Goal: Task Accomplishment & Management: Complete application form

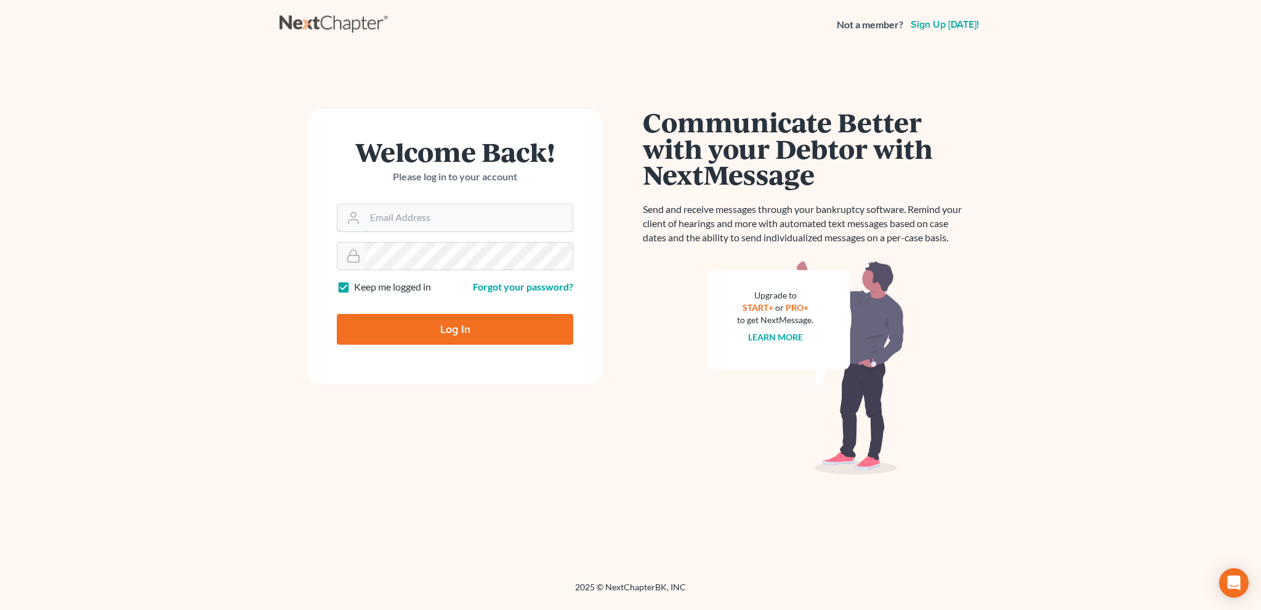
type input "[EMAIL_ADDRESS][DOMAIN_NAME]"
click at [419, 329] on input "Log In" at bounding box center [455, 329] width 236 height 31
type input "Thinking..."
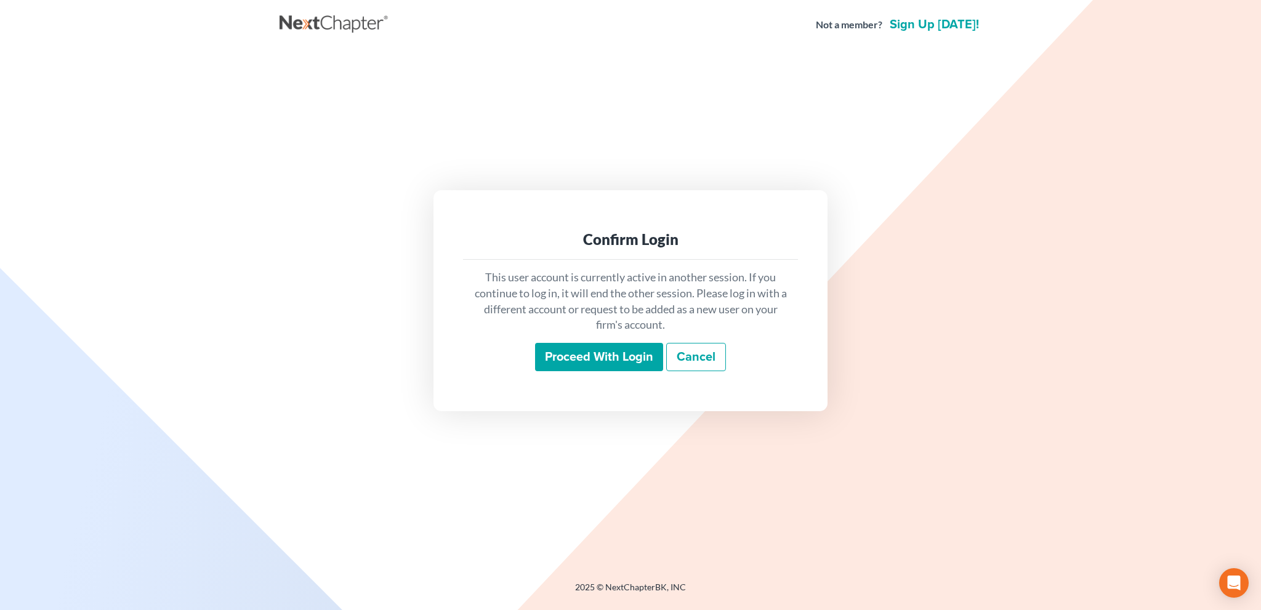
click at [619, 366] on input "Proceed with login" at bounding box center [599, 357] width 128 height 28
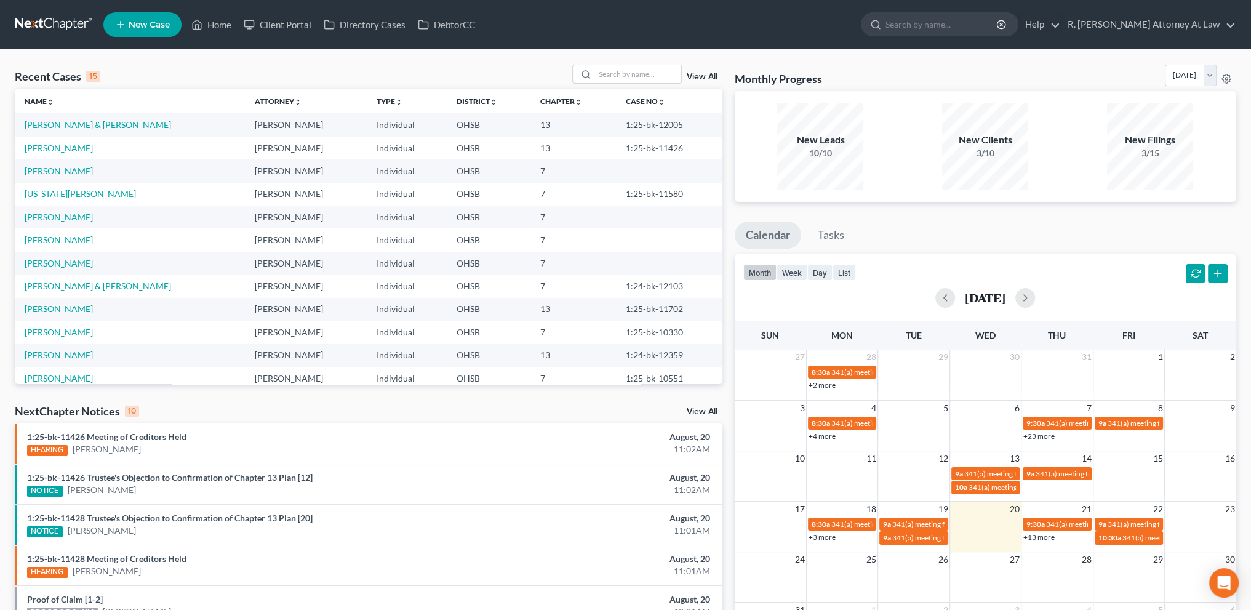
click at [52, 127] on link "[PERSON_NAME] & [PERSON_NAME]" at bounding box center [98, 124] width 147 height 10
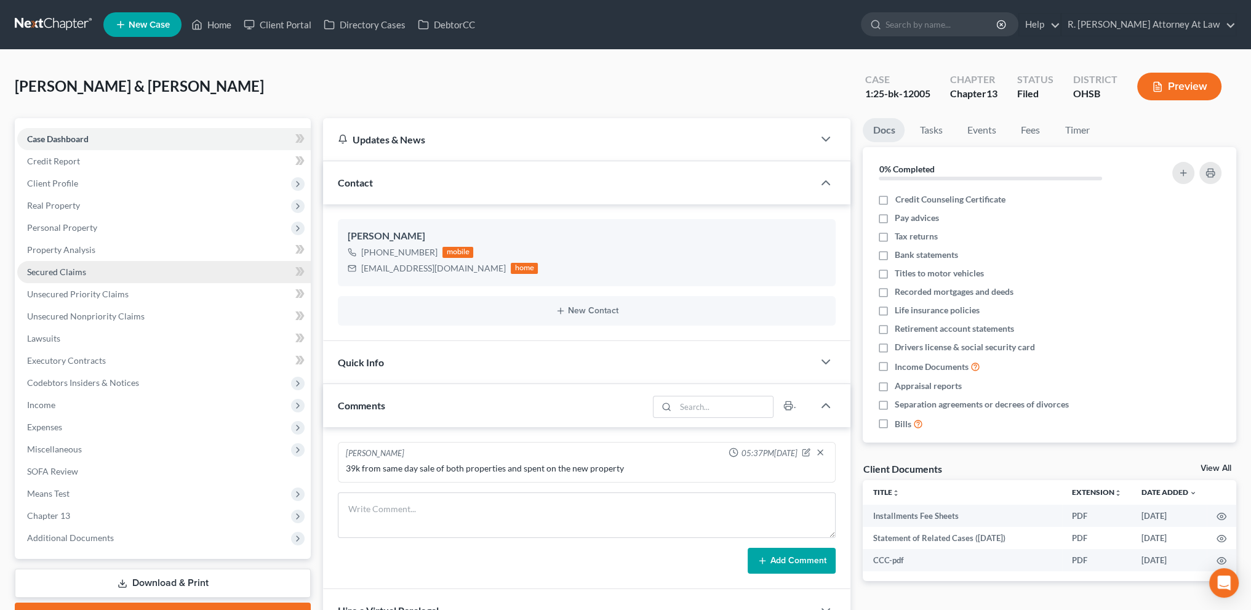
click at [46, 270] on span "Secured Claims" at bounding box center [56, 272] width 59 height 10
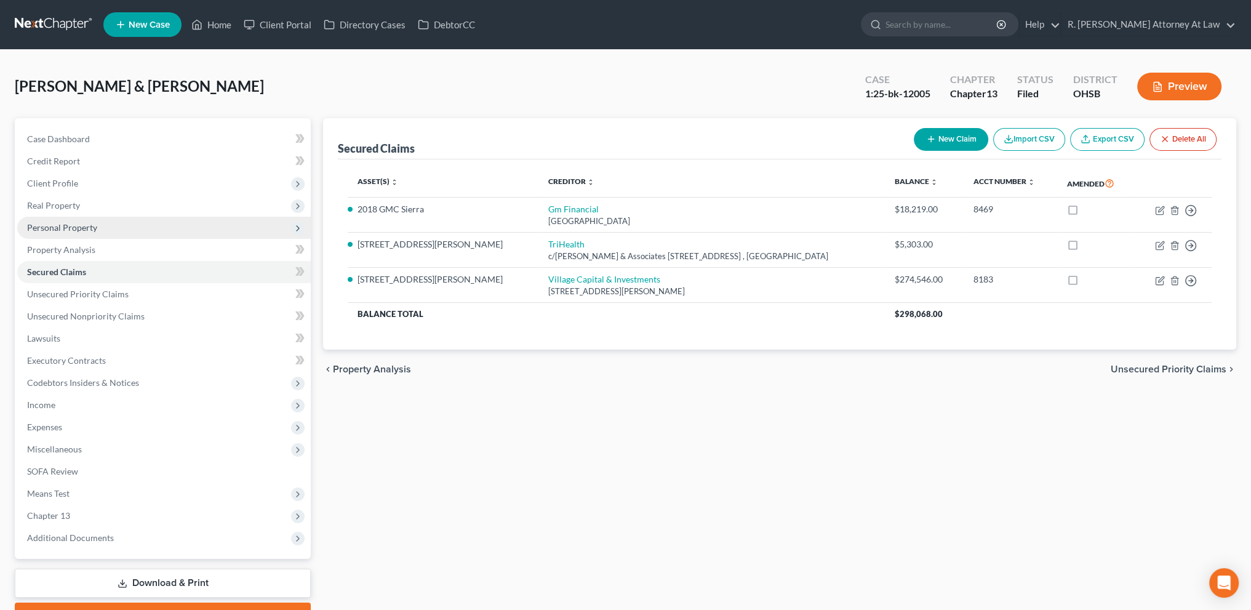
click at [36, 228] on span "Personal Property" at bounding box center [62, 227] width 70 height 10
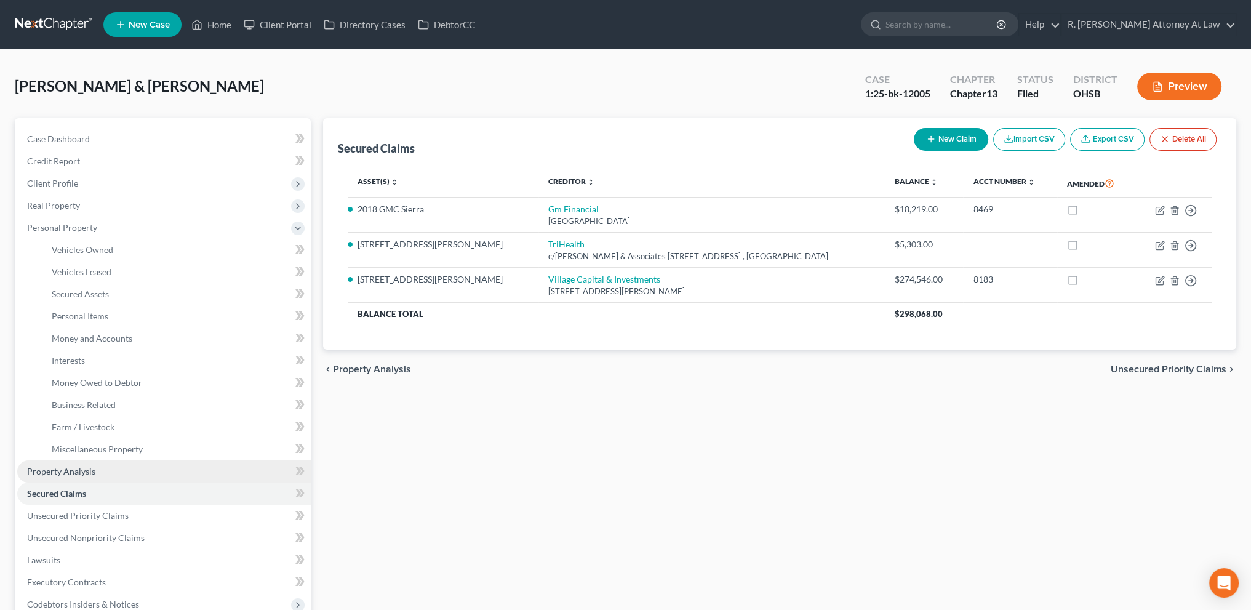
click at [84, 471] on span "Property Analysis" at bounding box center [61, 471] width 68 height 10
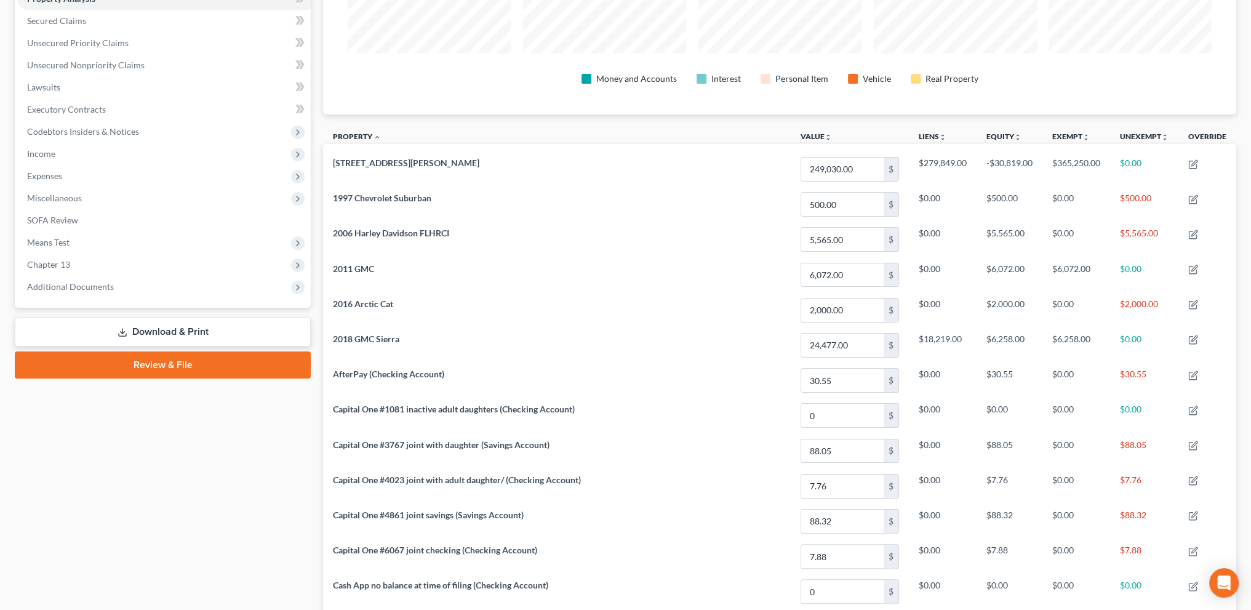
scroll to position [76, 0]
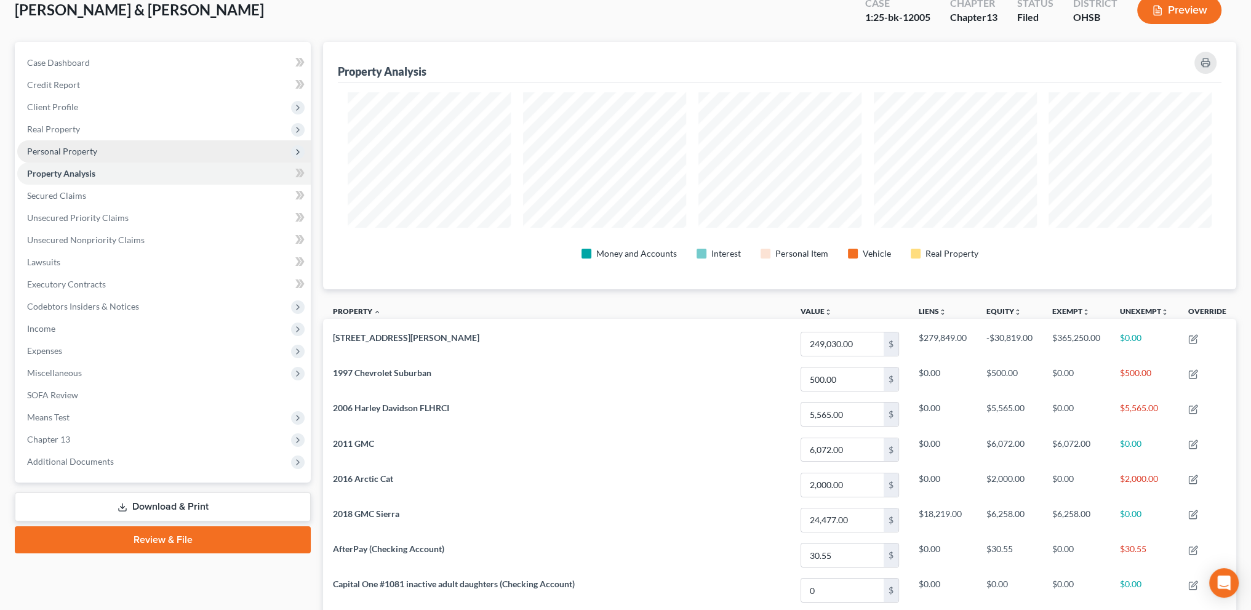
click at [41, 150] on span "Personal Property" at bounding box center [62, 151] width 70 height 10
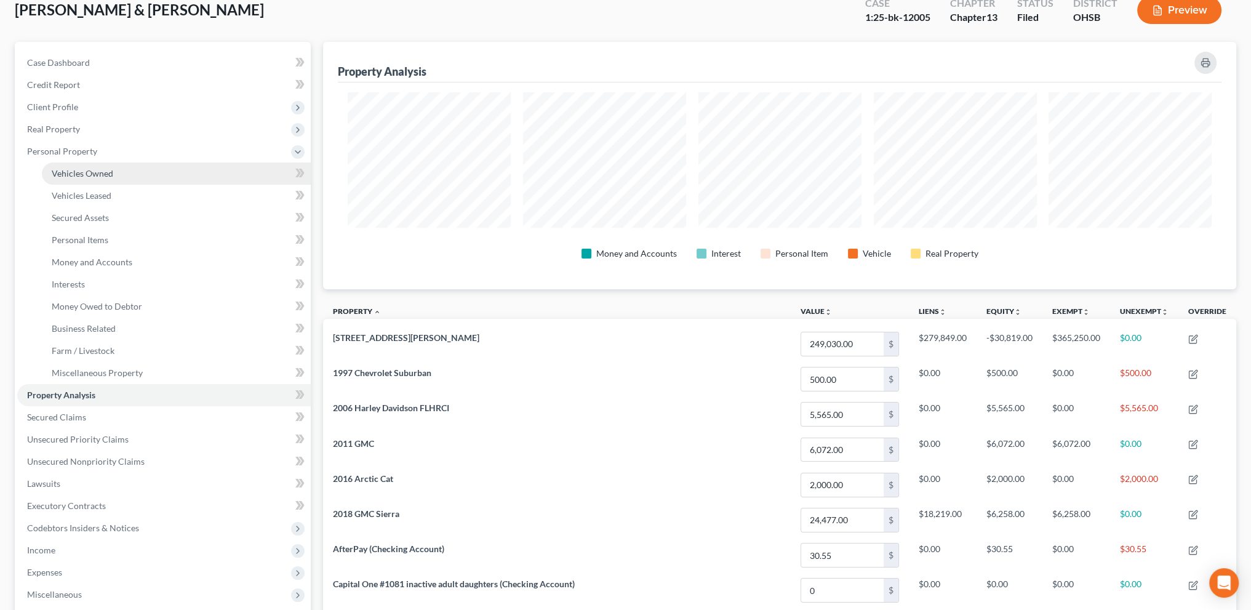
click at [53, 169] on span "Vehicles Owned" at bounding box center [83, 173] width 62 height 10
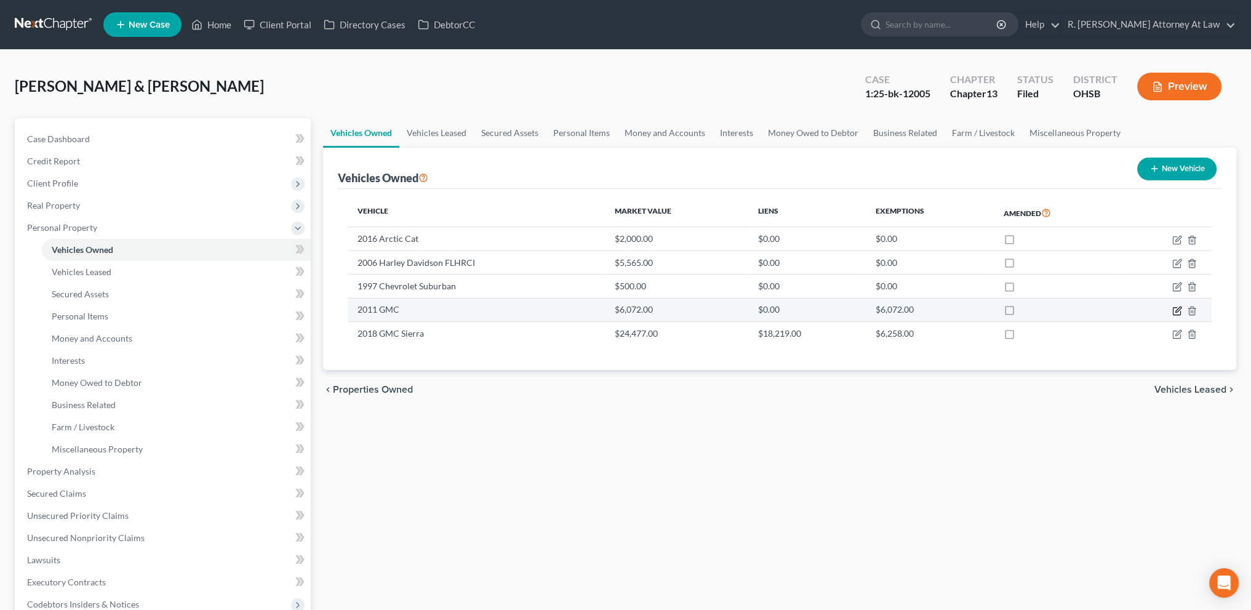
click at [1180, 308] on icon "button" at bounding box center [1179, 310] width 6 height 6
select select "0"
select select "15"
select select "4"
select select "0"
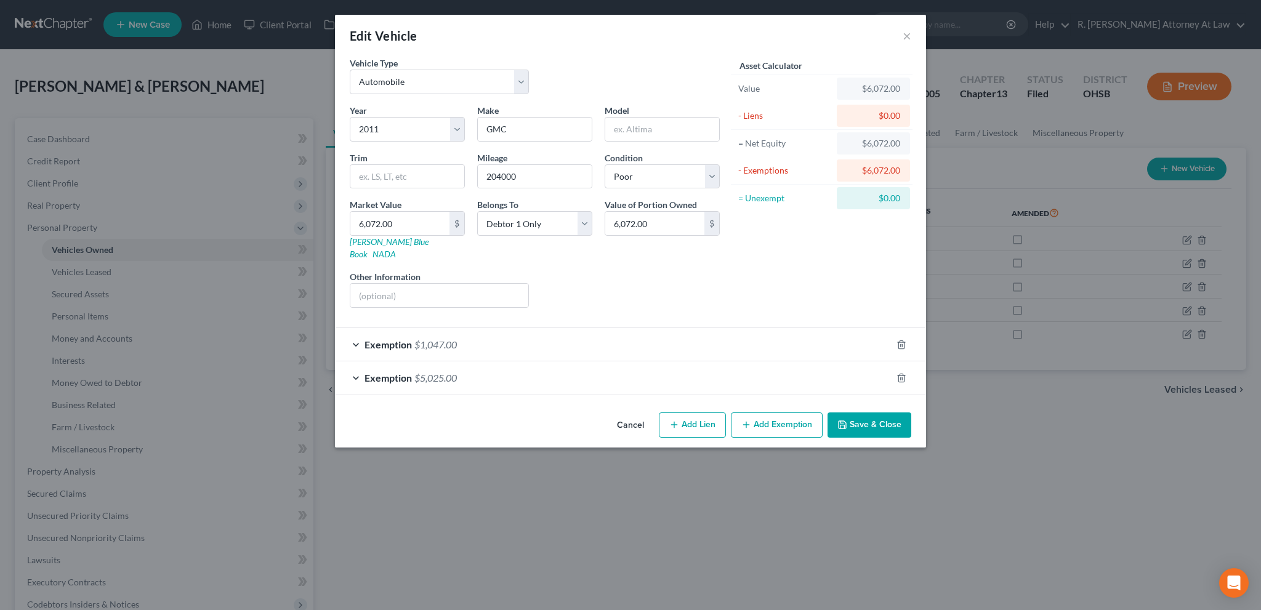
click at [844, 420] on icon "button" at bounding box center [842, 425] width 10 height 10
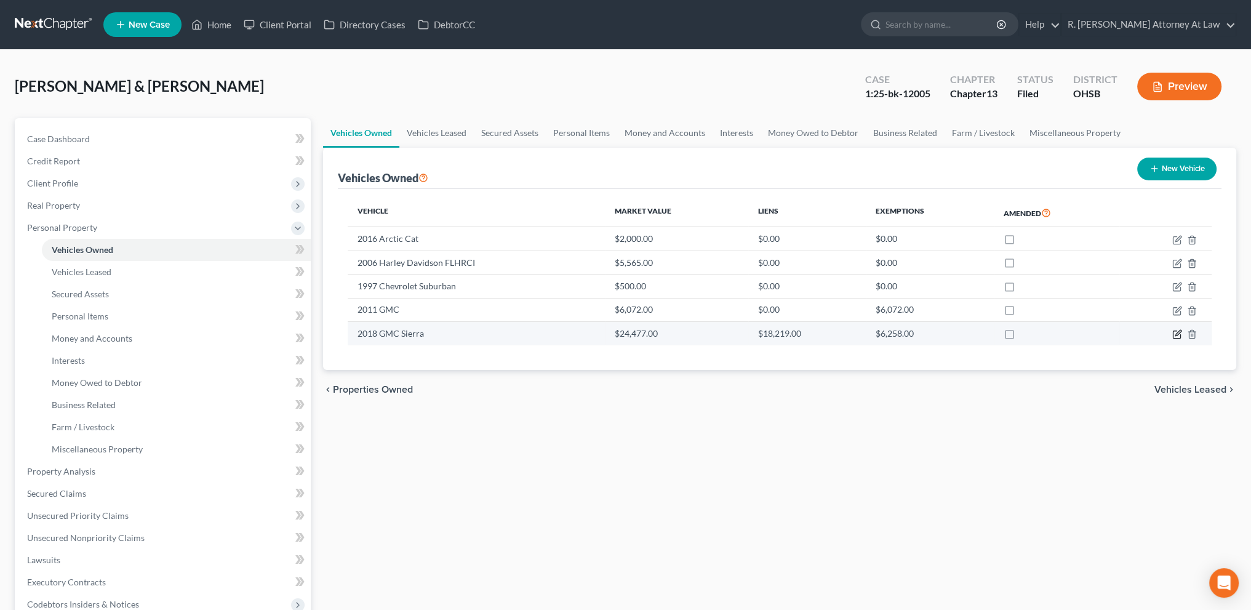
click at [1179, 331] on icon "button" at bounding box center [1178, 334] width 10 height 10
select select "0"
select select "8"
select select "2"
select select "1"
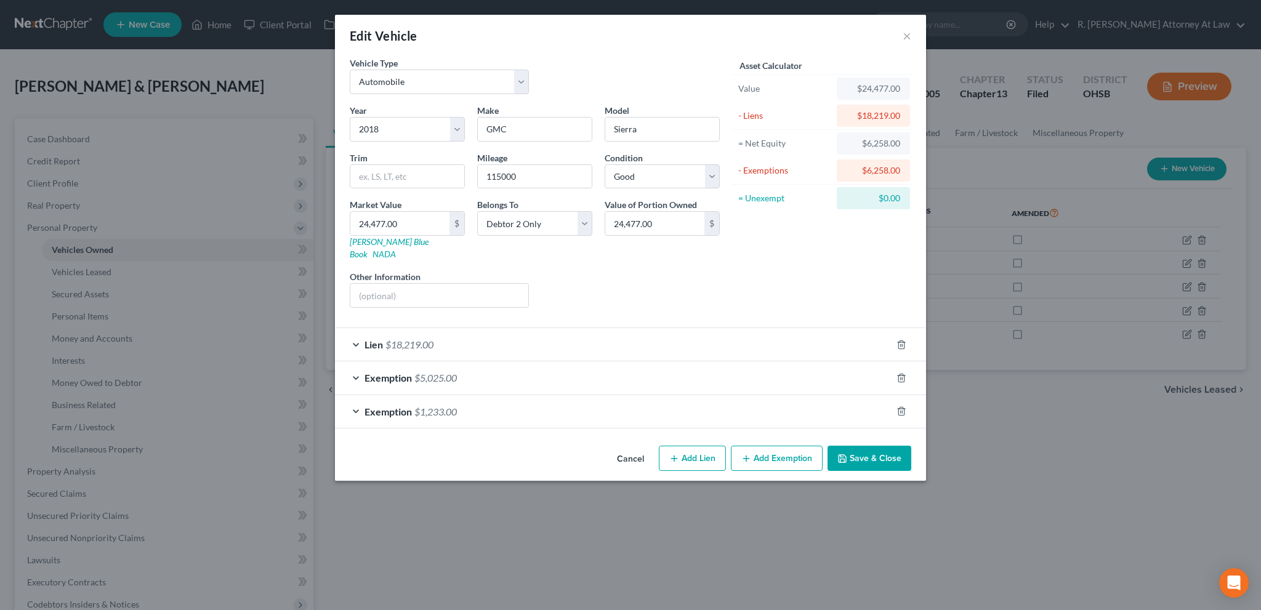
click at [856, 446] on button "Save & Close" at bounding box center [869, 459] width 84 height 26
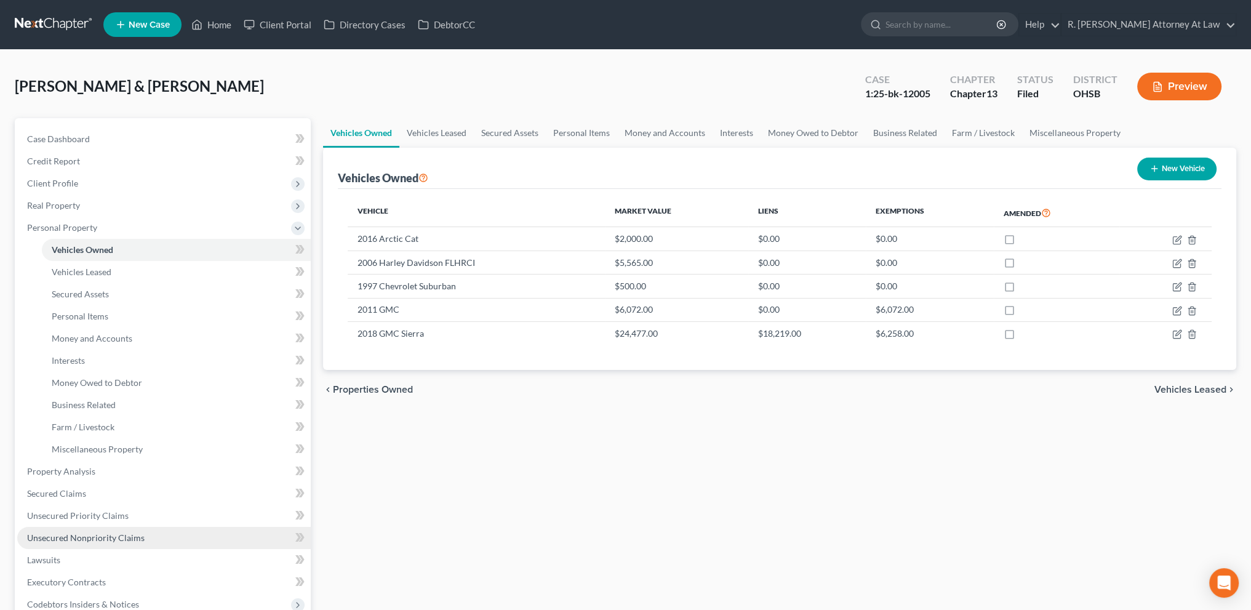
click at [74, 539] on span "Unsecured Nonpriority Claims" at bounding box center [86, 537] width 118 height 10
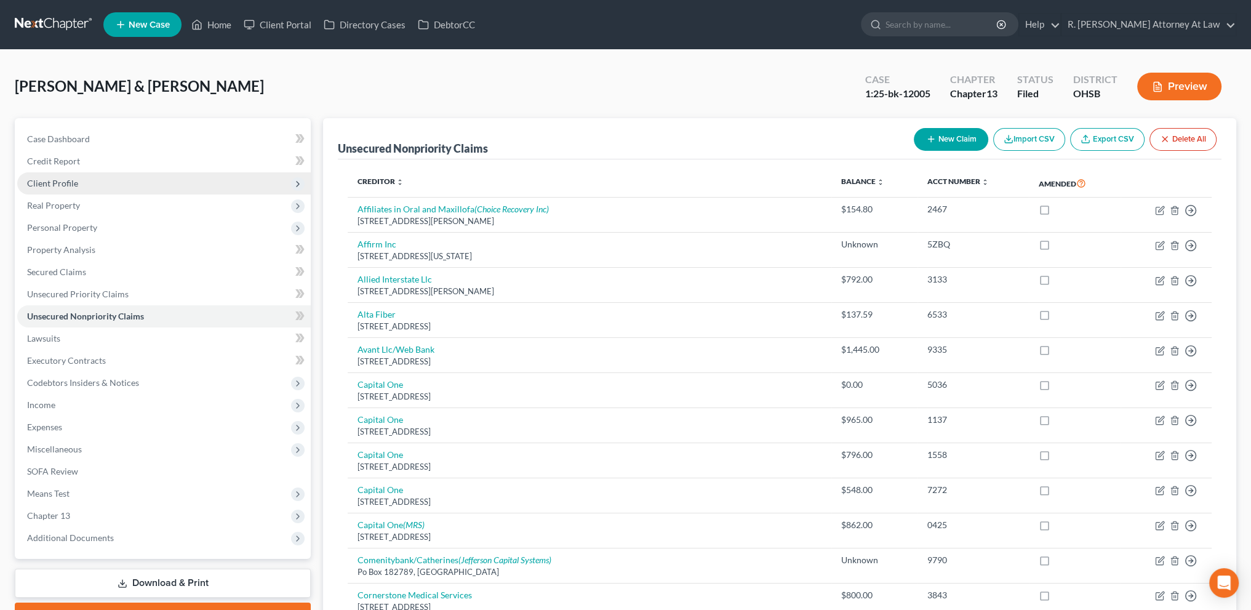
click at [52, 178] on span "Client Profile" at bounding box center [52, 183] width 51 height 10
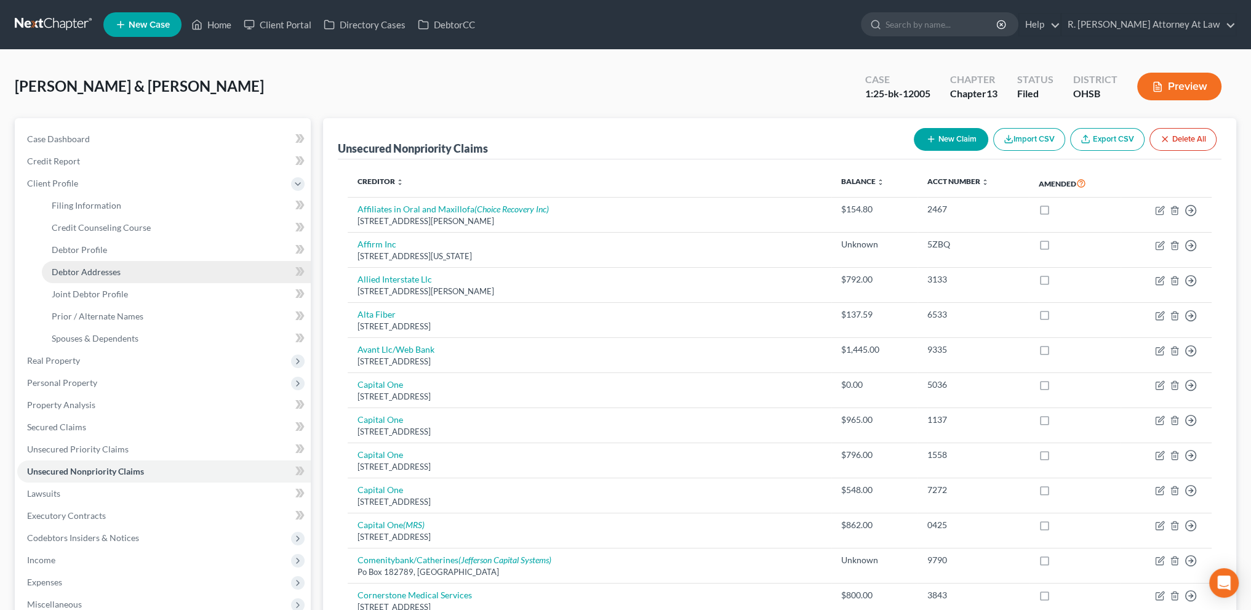
click at [74, 275] on span "Debtor Addresses" at bounding box center [86, 272] width 69 height 10
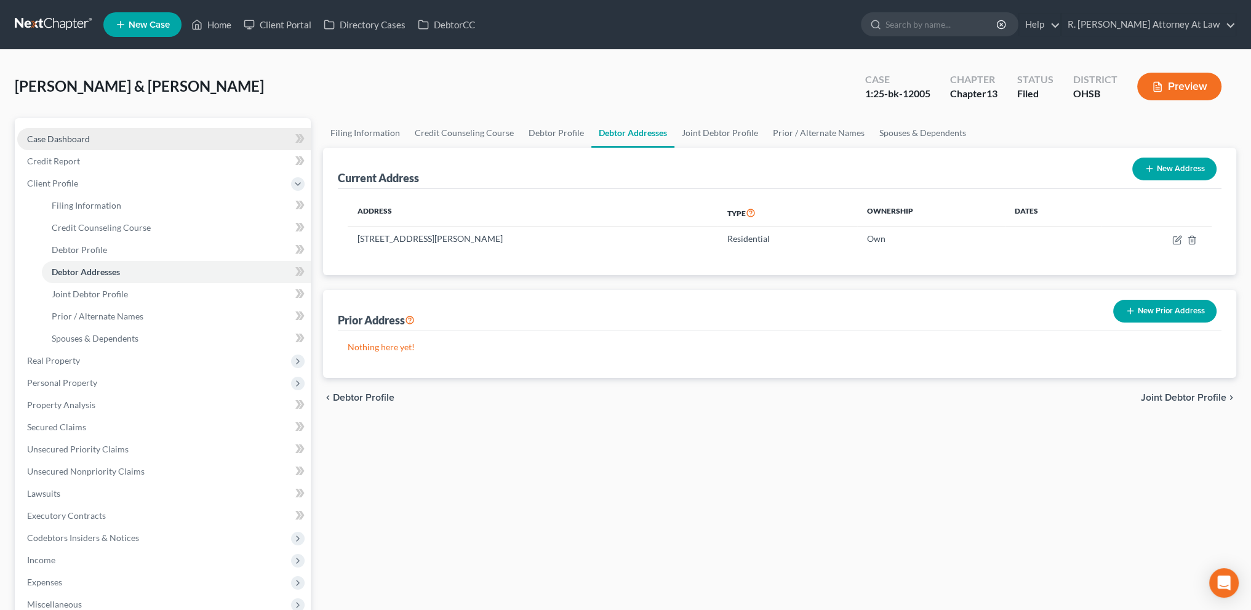
click at [47, 139] on span "Case Dashboard" at bounding box center [58, 139] width 63 height 10
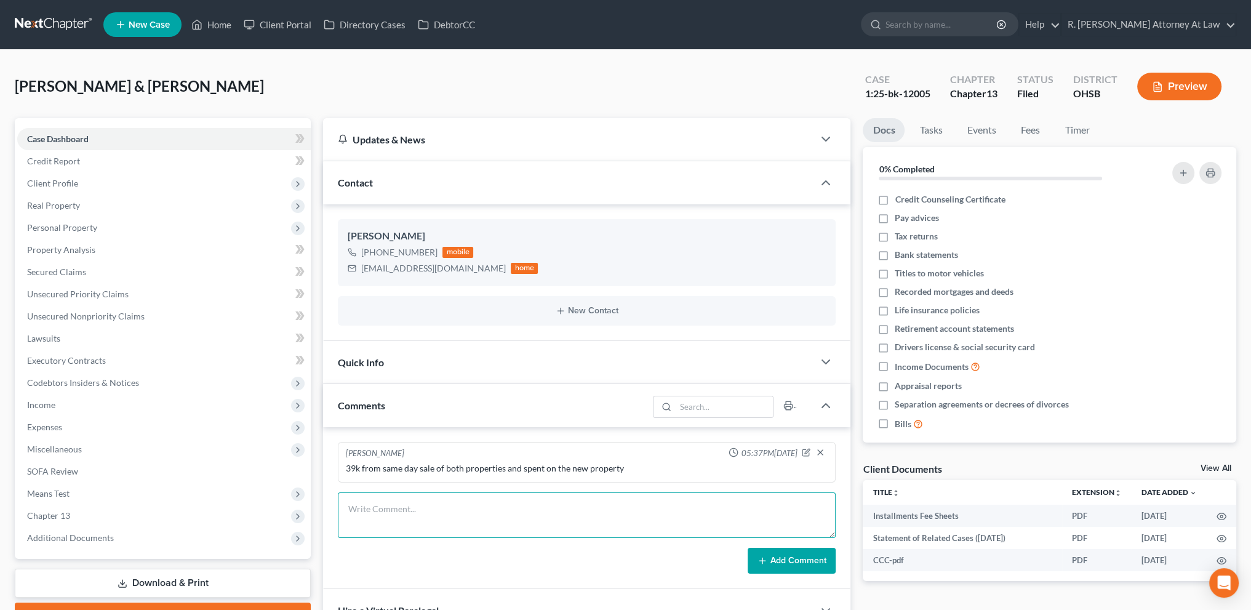
click at [388, 507] on textarea at bounding box center [587, 515] width 498 height 46
type textarea "8.20.2025 below median/ % driven by 5,8 % LA for vehicles."
click at [767, 560] on icon at bounding box center [763, 561] width 10 height 10
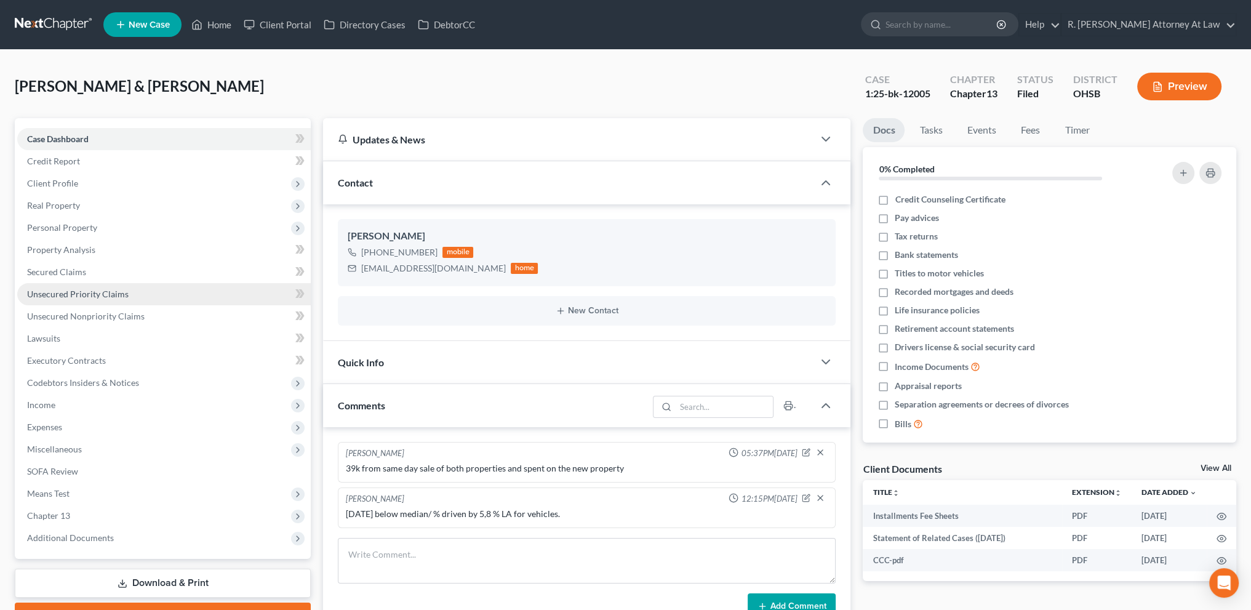
click at [37, 292] on span "Unsecured Priority Claims" at bounding box center [78, 294] width 102 height 10
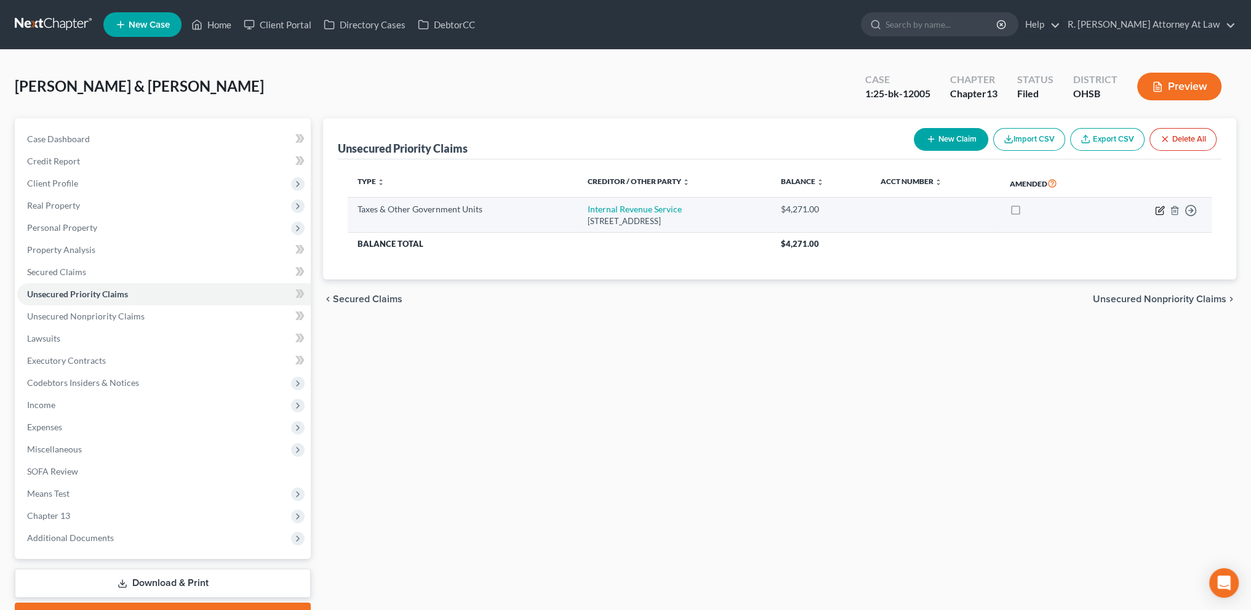
click at [1159, 207] on icon "button" at bounding box center [1159, 210] width 7 height 7
select select "0"
select select "39"
select select "2"
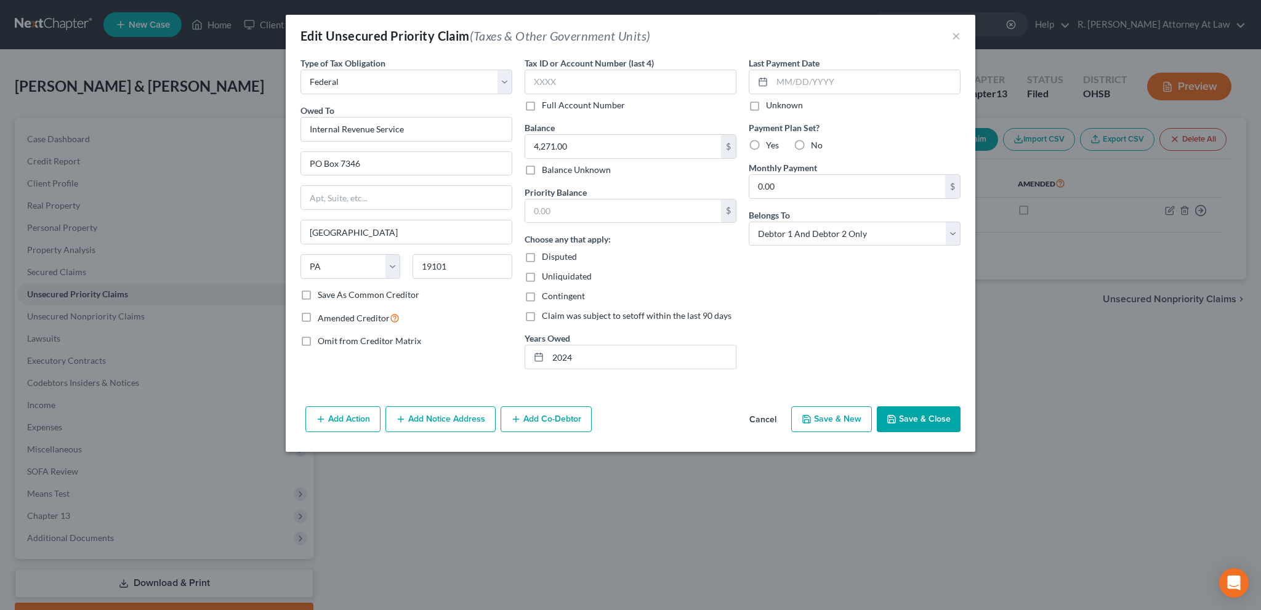
click at [923, 411] on button "Save & Close" at bounding box center [919, 419] width 84 height 26
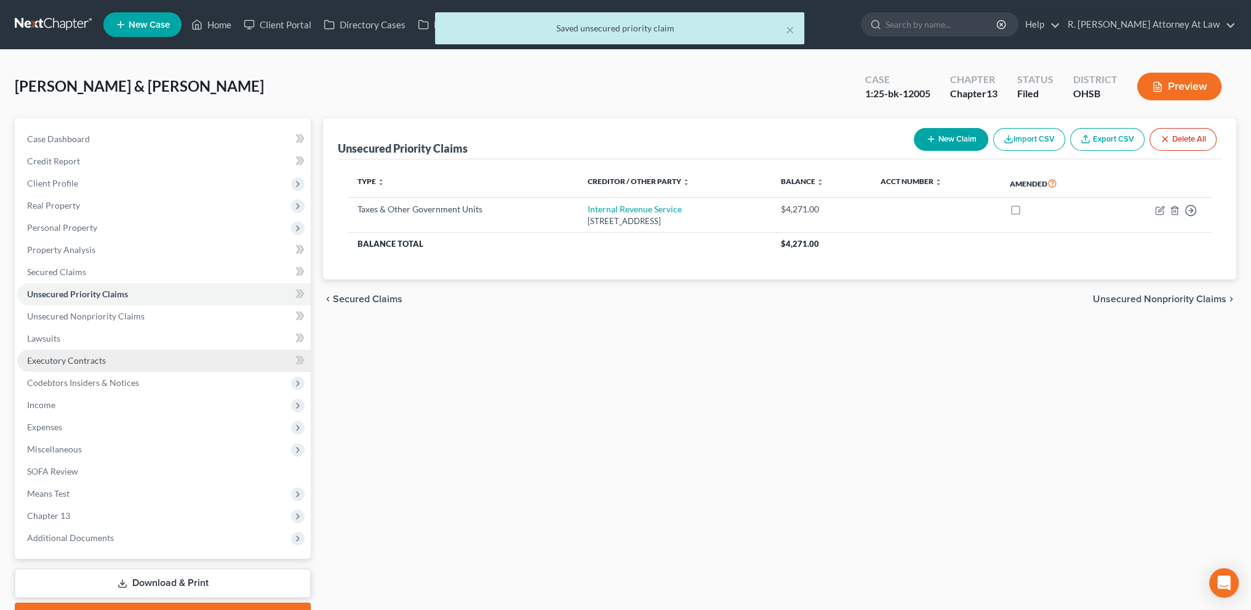
click at [58, 356] on span "Executory Contracts" at bounding box center [66, 360] width 79 height 10
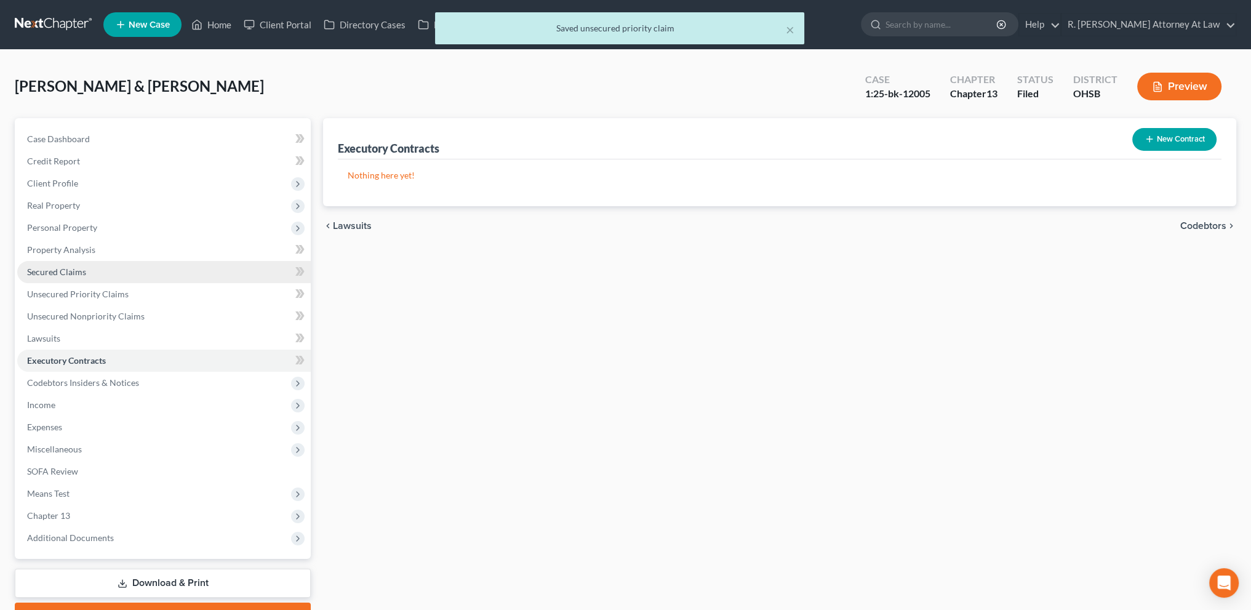
click at [45, 270] on span "Secured Claims" at bounding box center [56, 272] width 59 height 10
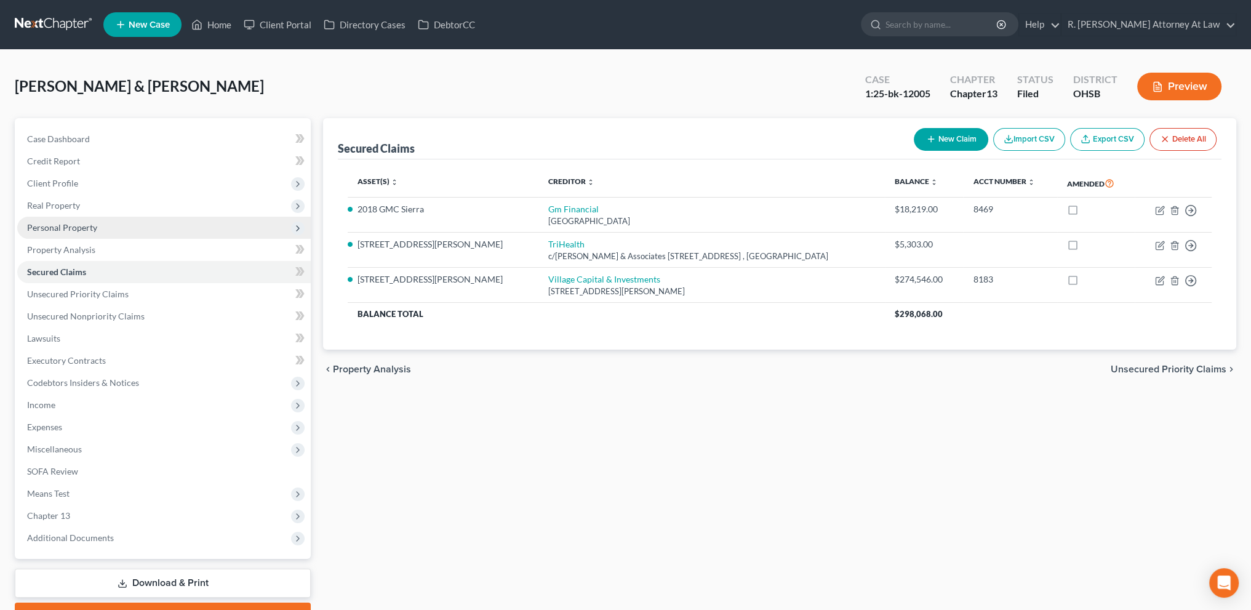
click at [60, 226] on span "Personal Property" at bounding box center [62, 227] width 70 height 10
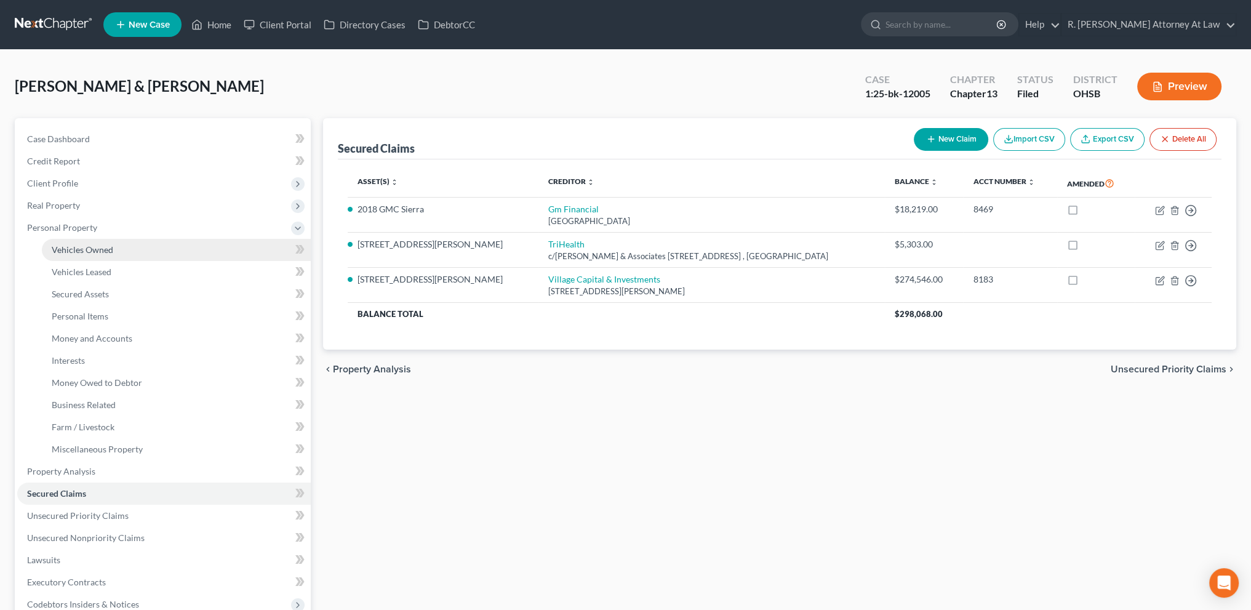
click at [71, 246] on span "Vehicles Owned" at bounding box center [83, 249] width 62 height 10
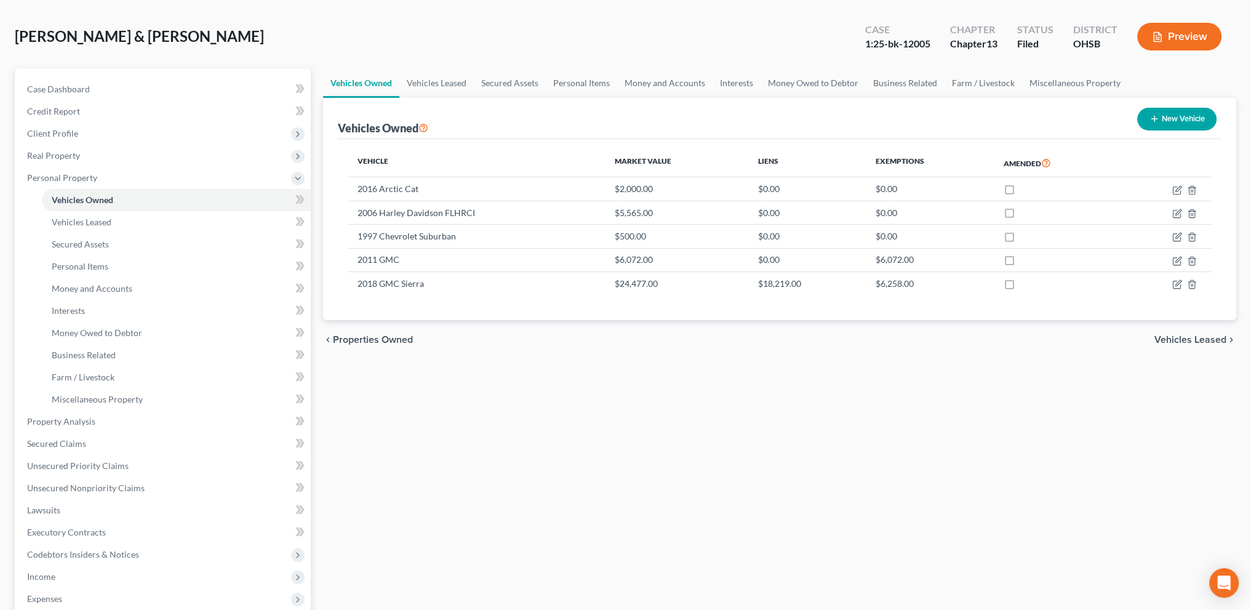
scroll to position [199, 0]
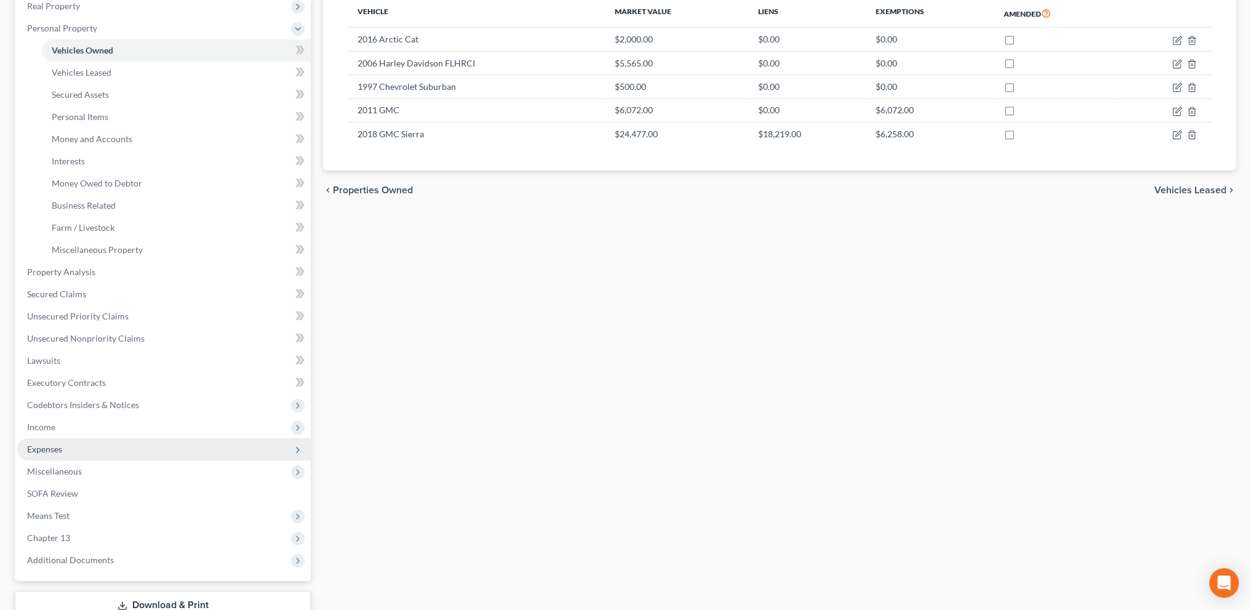
click at [58, 448] on span "Expenses" at bounding box center [44, 449] width 35 height 10
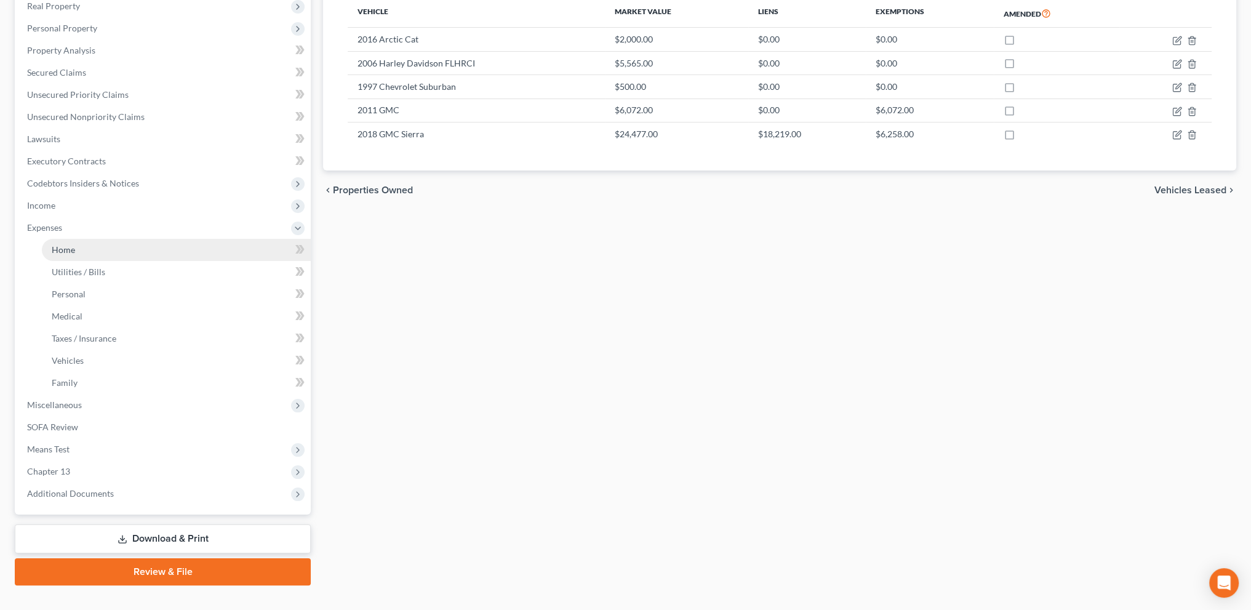
click at [58, 249] on span "Home" at bounding box center [63, 249] width 23 height 10
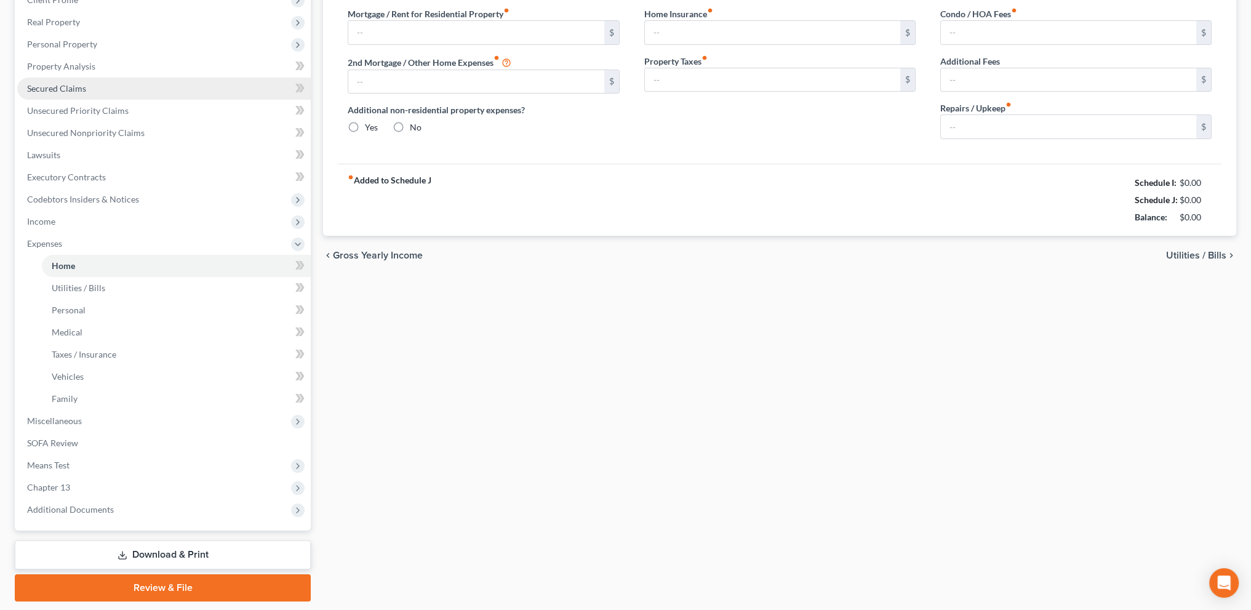
type input "0.00"
radio input "true"
type input "0.00"
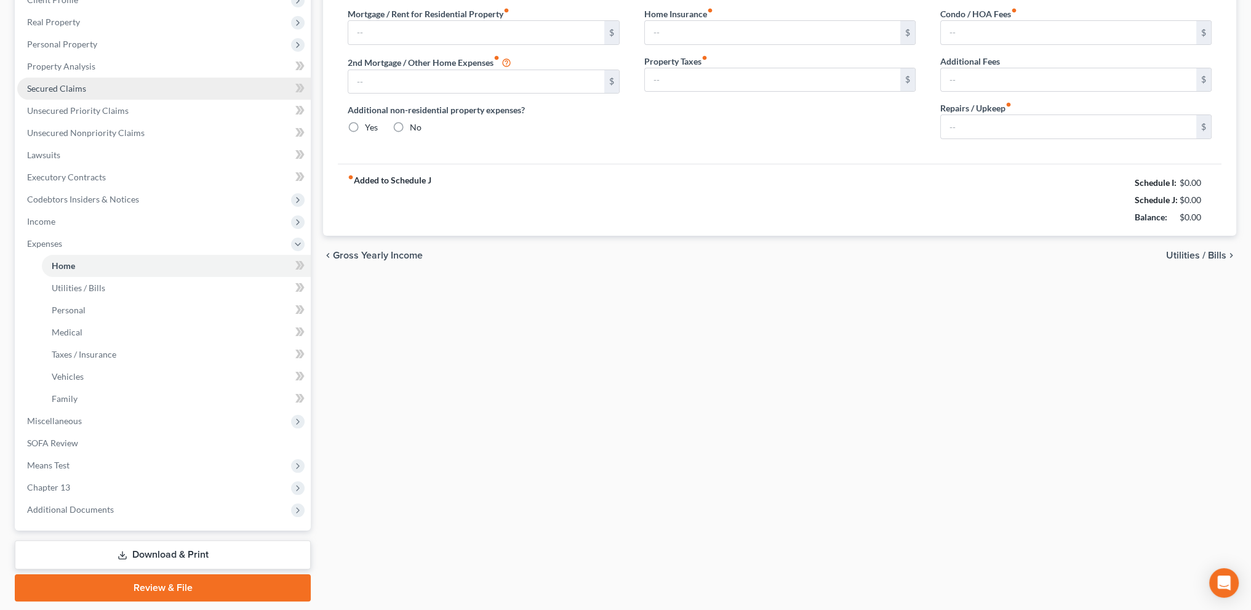
type input "0.00"
type input "100.00"
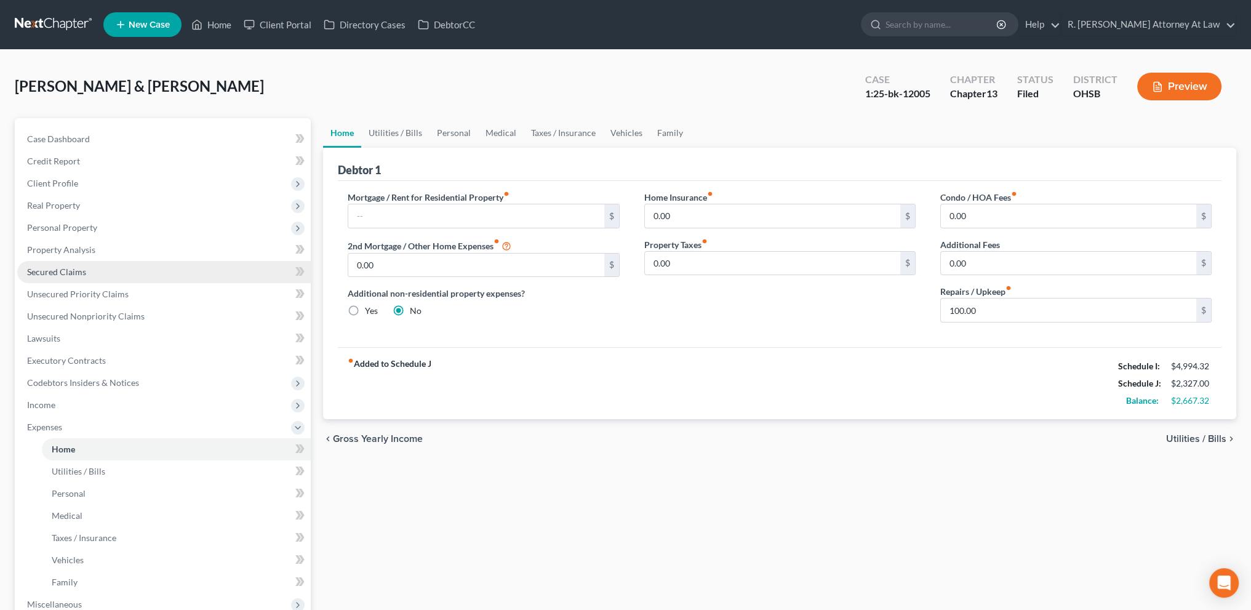
click at [48, 273] on span "Secured Claims" at bounding box center [56, 272] width 59 height 10
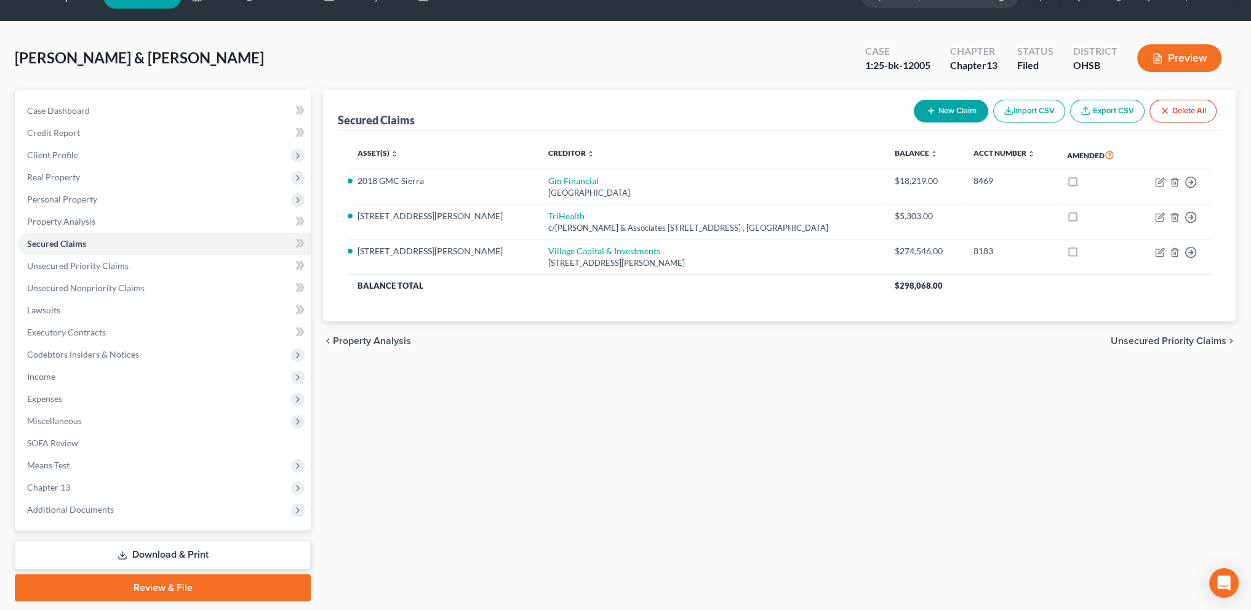
scroll to position [65, 0]
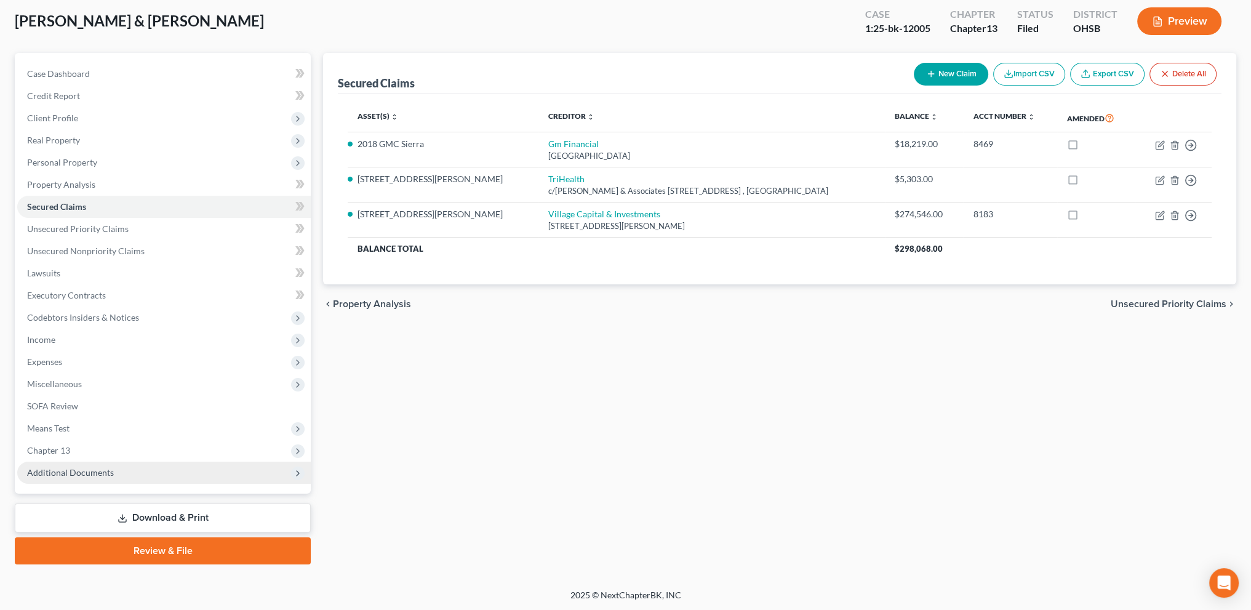
click at [55, 463] on span "Additional Documents" at bounding box center [164, 473] width 294 height 22
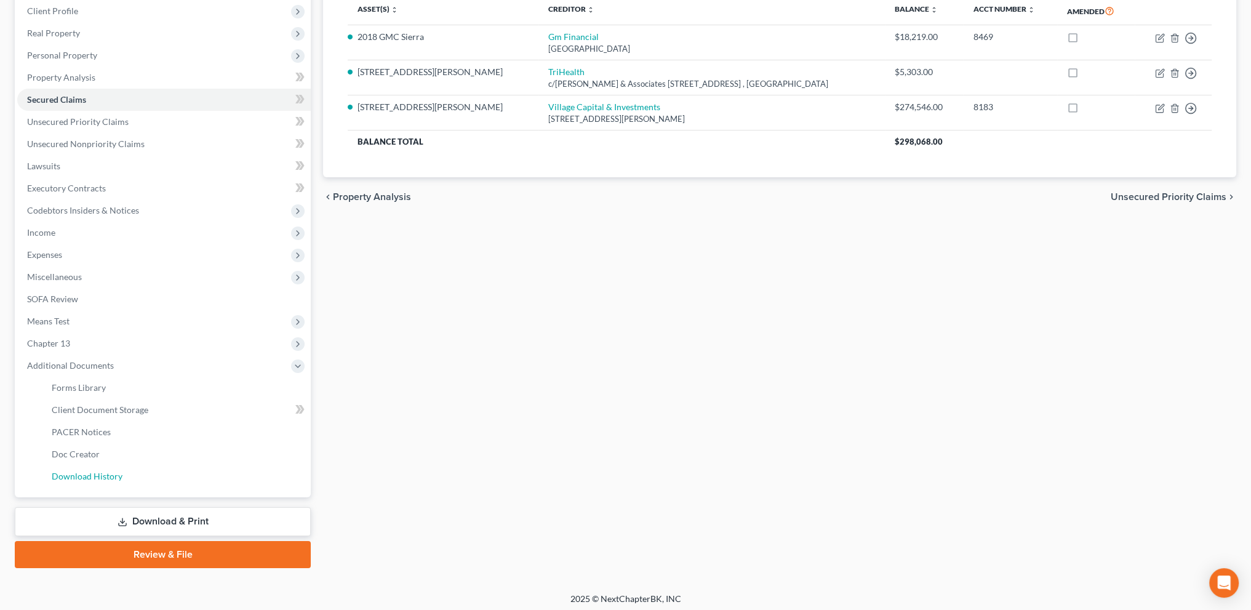
scroll to position [176, 0]
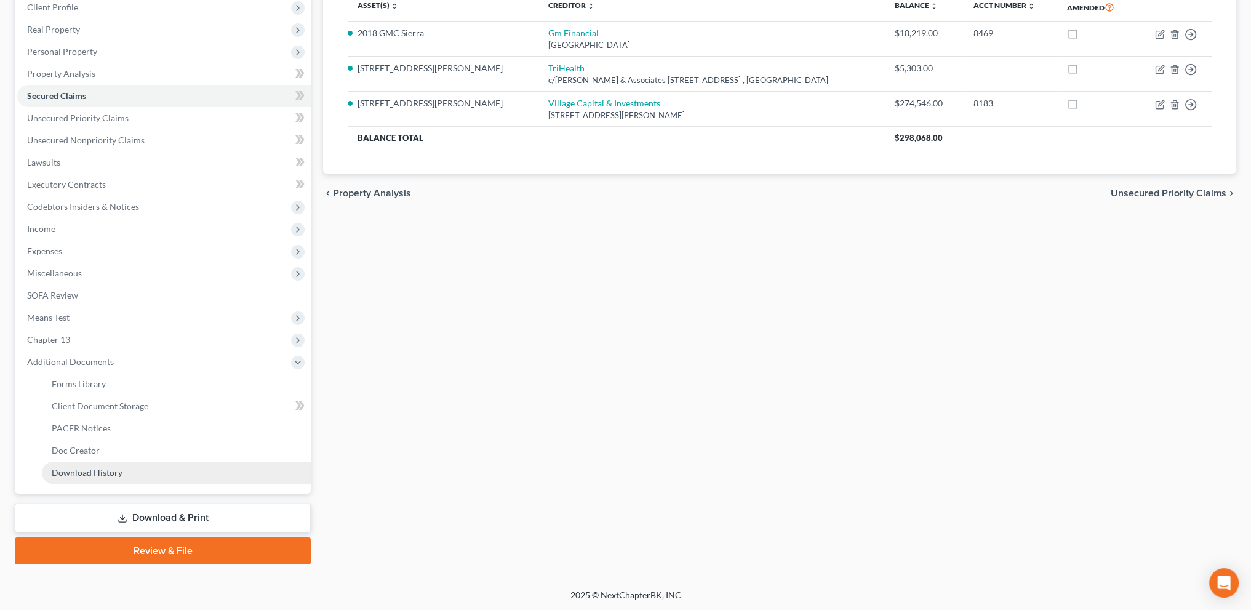
click at [98, 467] on span "Download History" at bounding box center [87, 472] width 71 height 10
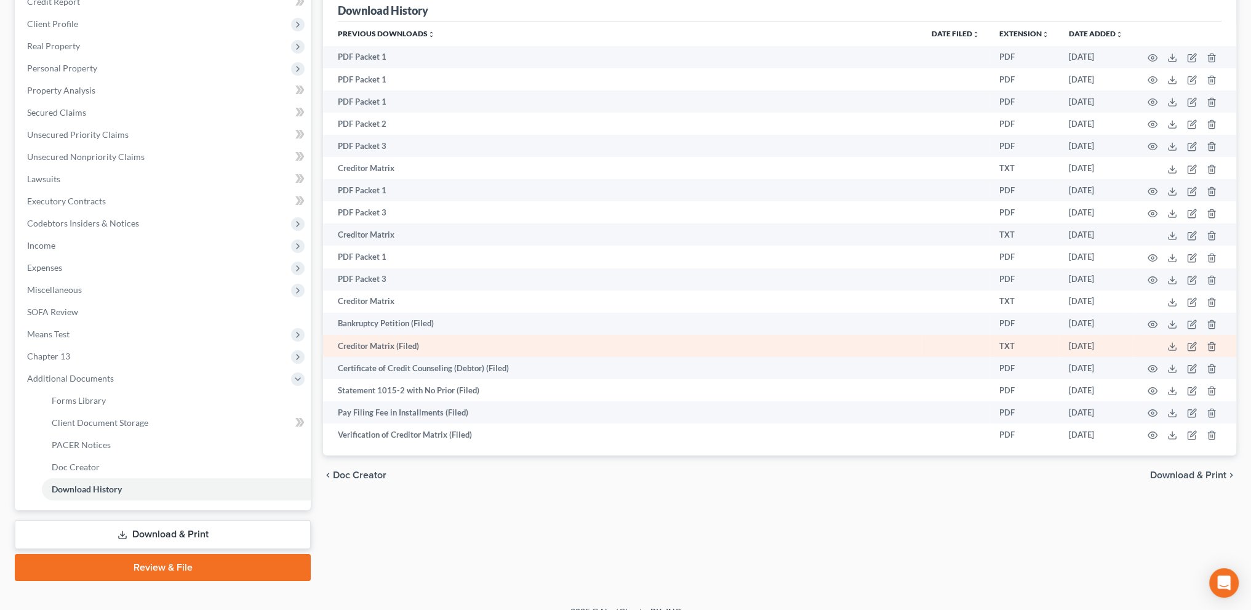
scroll to position [176, 0]
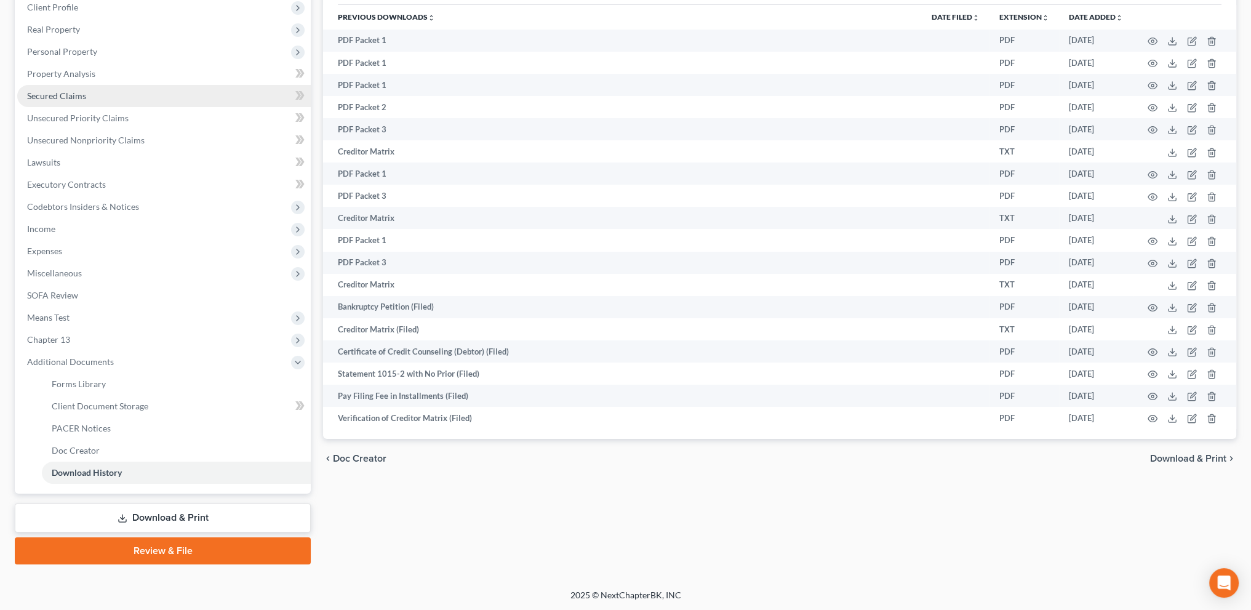
click at [66, 93] on span "Secured Claims" at bounding box center [56, 95] width 59 height 10
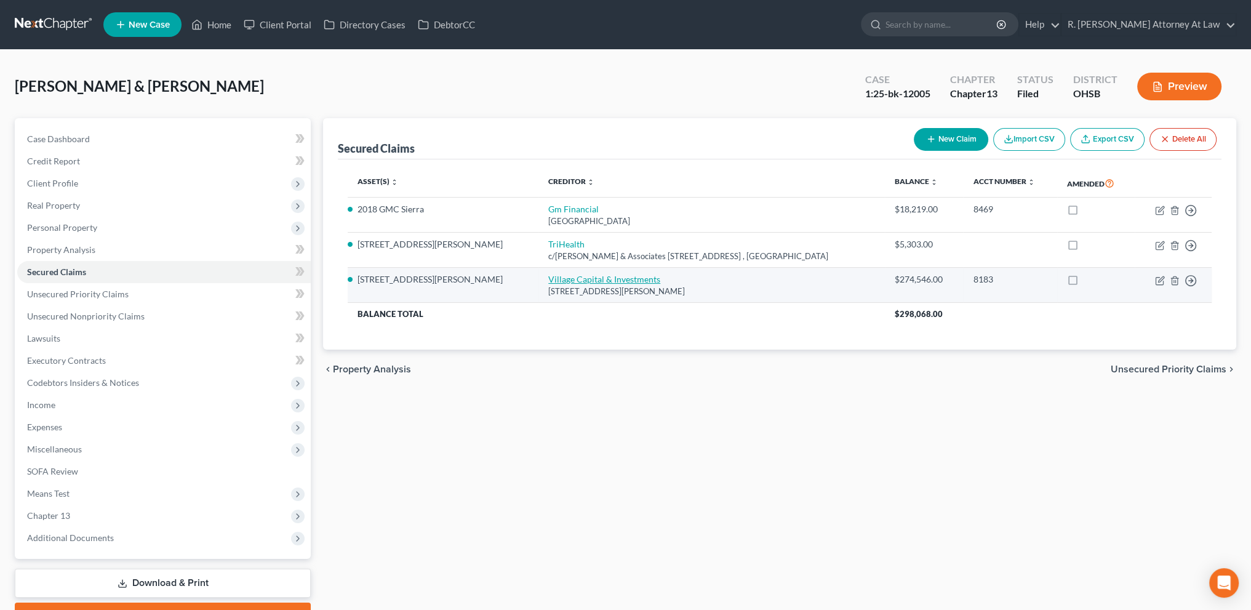
click at [548, 279] on link "Village Capital & Investments" at bounding box center [604, 279] width 112 height 10
select select "31"
select select "2"
select select "1"
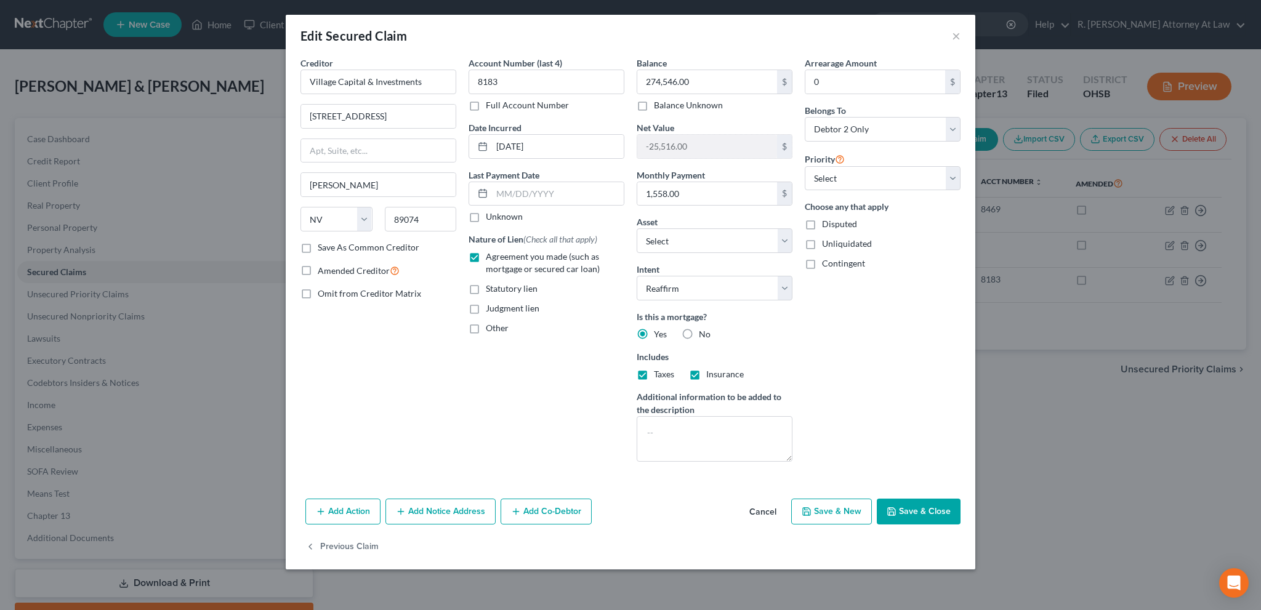
click at [891, 509] on icon "button" at bounding box center [891, 512] width 10 height 10
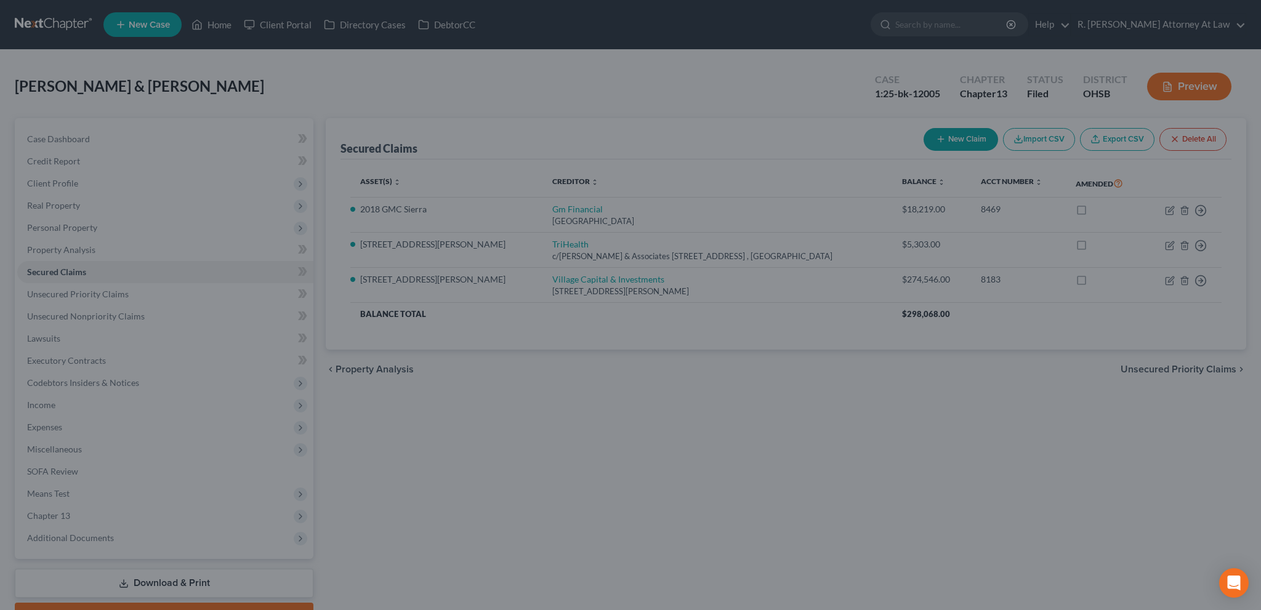
select select "22"
